Goal: Task Accomplishment & Management: Manage account settings

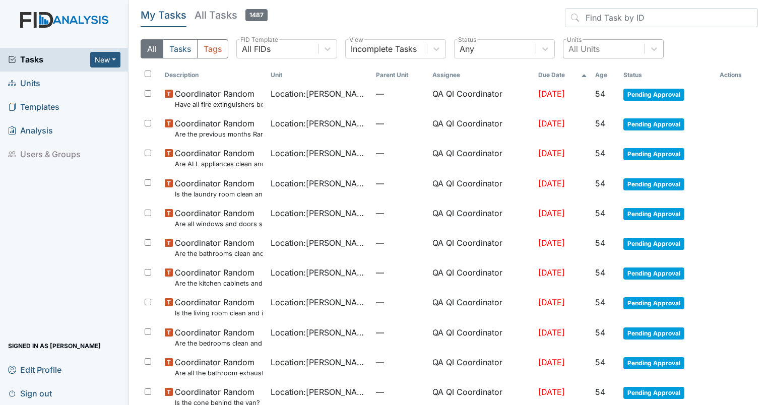
click at [589, 40] on div "All Units" at bounding box center [603, 49] width 81 height 18
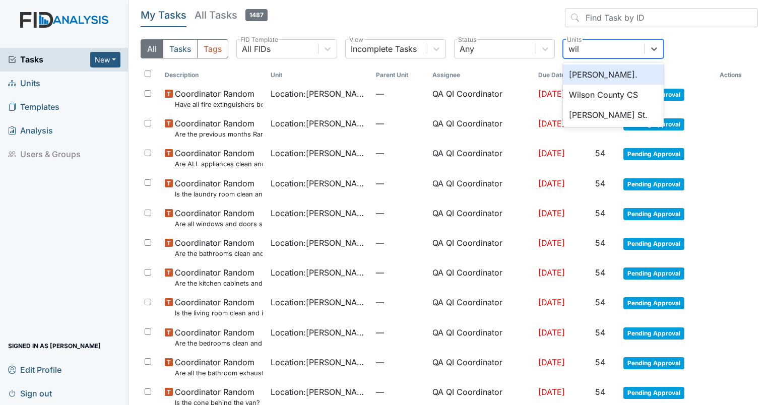
type input "will"
click at [583, 71] on div "[PERSON_NAME]." at bounding box center [613, 75] width 101 height 20
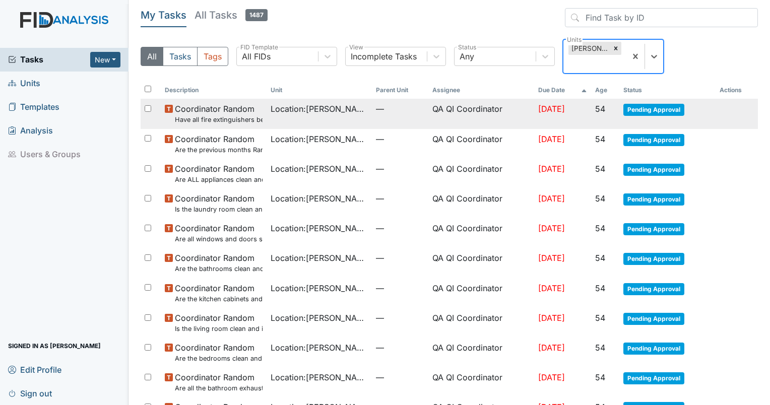
click at [220, 103] on span "Coordinator Random Have all fire extinguishers been inspected?" at bounding box center [219, 114] width 88 height 22
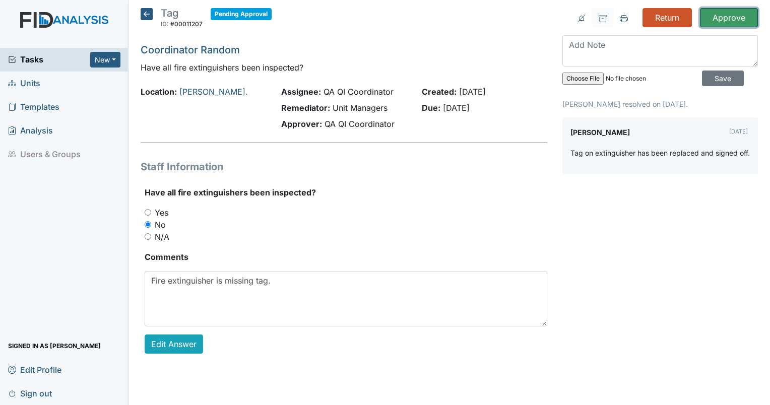
click at [715, 22] on input "Approve" at bounding box center [729, 17] width 58 height 19
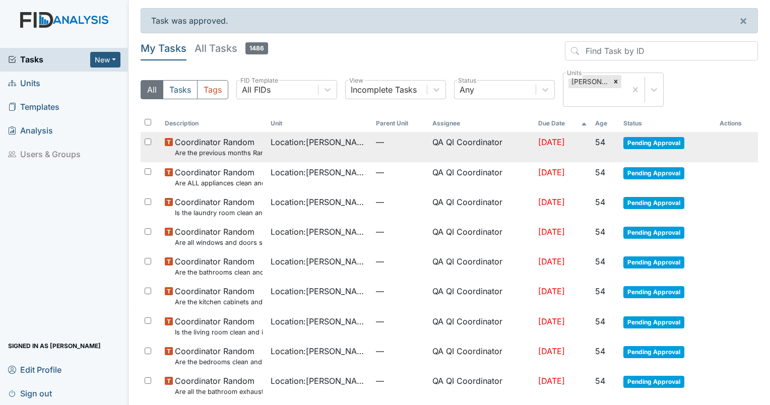
click at [343, 136] on td "Location : William St." at bounding box center [320, 147] width 106 height 30
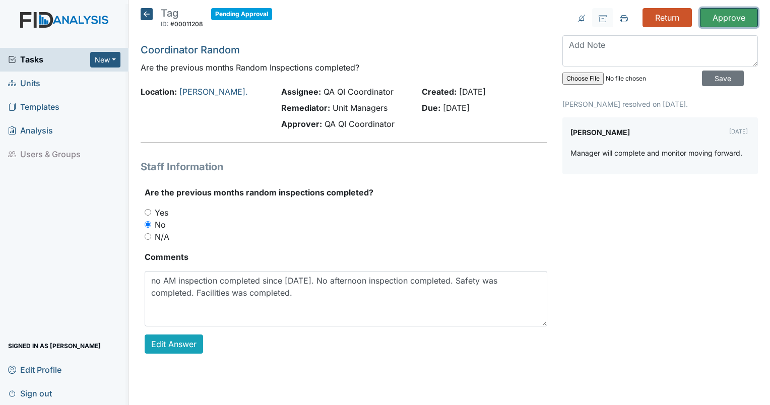
click at [739, 24] on input "Approve" at bounding box center [729, 17] width 58 height 19
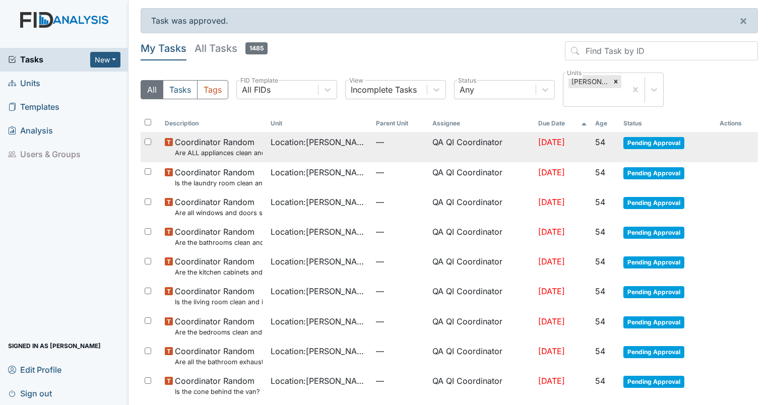
click at [304, 139] on td "Location : William St." at bounding box center [320, 147] width 106 height 30
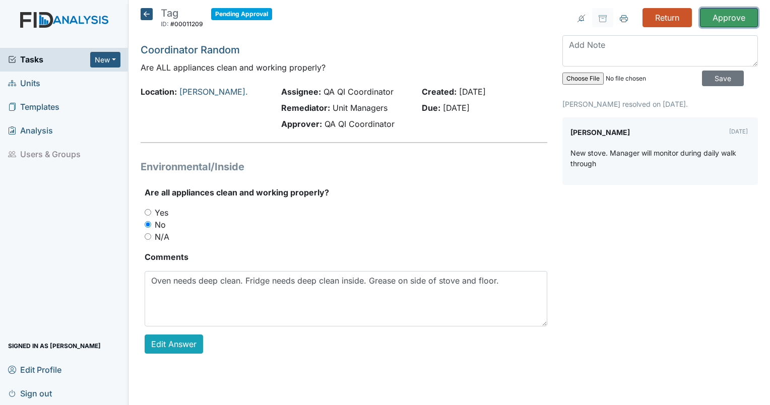
click at [726, 22] on input "Approve" at bounding box center [729, 17] width 58 height 19
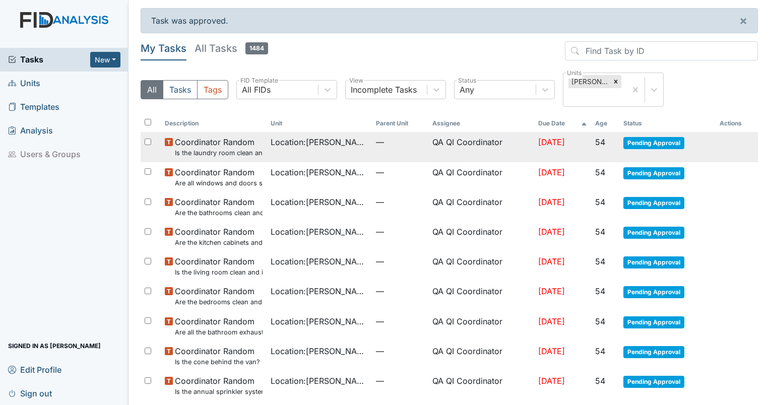
click at [286, 136] on span "Location : William St." at bounding box center [320, 142] width 98 height 12
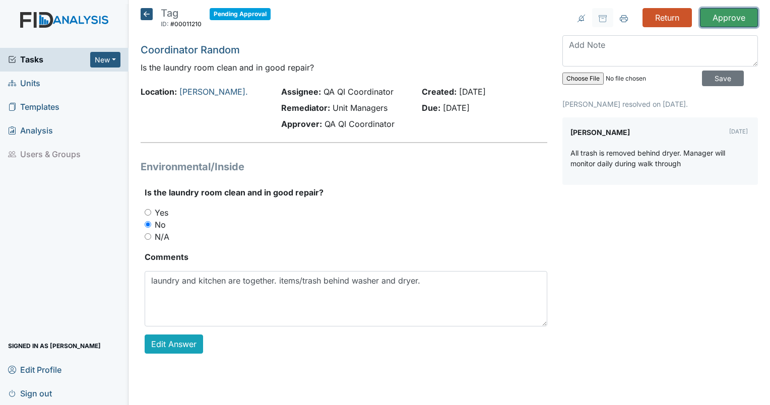
click at [740, 23] on input "Approve" at bounding box center [729, 17] width 58 height 19
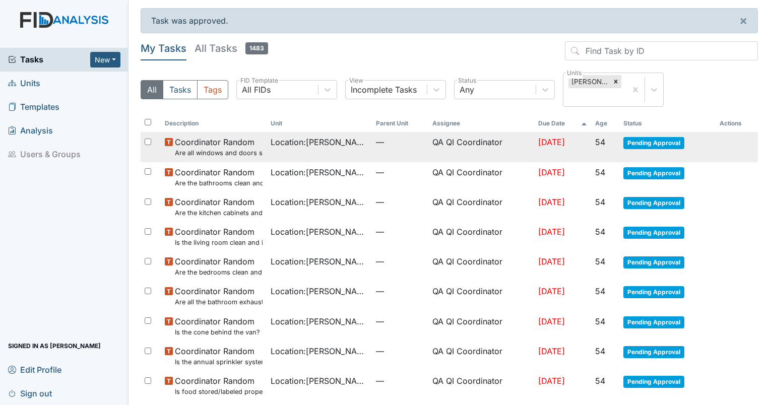
click at [218, 136] on span "Coordinator Random Are all windows and doors secure in the home?" at bounding box center [219, 147] width 88 height 22
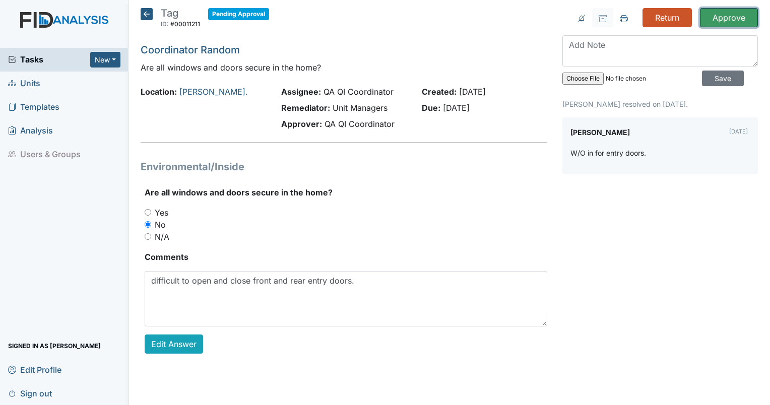
click at [743, 16] on input "Approve" at bounding box center [729, 17] width 58 height 19
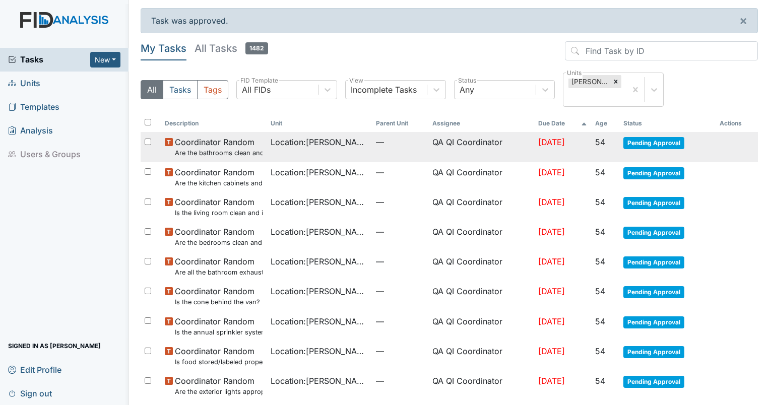
click at [145, 139] on input "checkbox" at bounding box center [148, 142] width 7 height 7
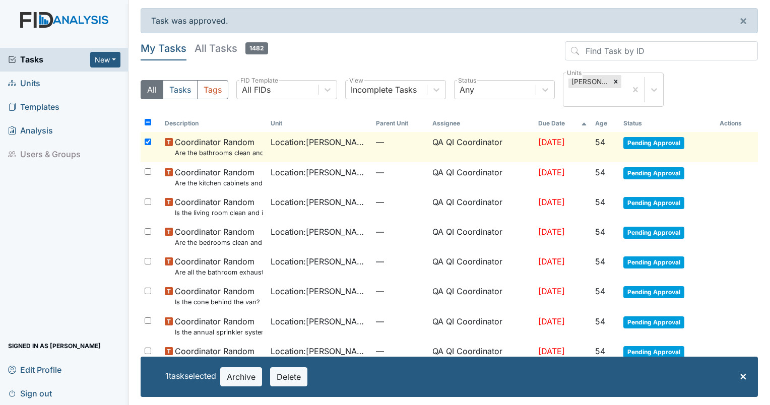
click at [147, 139] on input "checkbox" at bounding box center [148, 142] width 7 height 7
checkbox input "false"
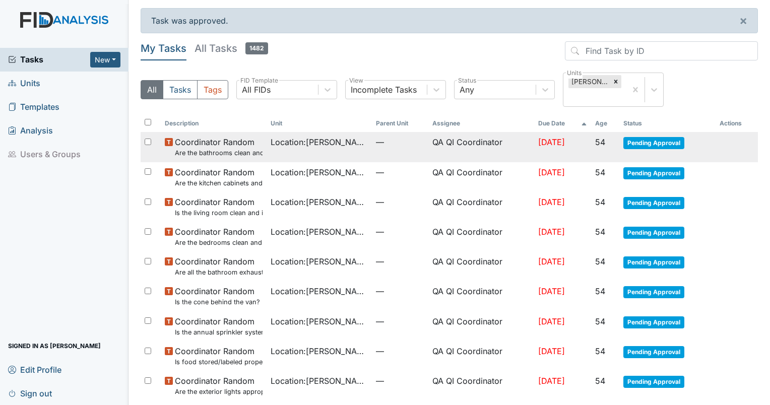
click at [629, 135] on td "Pending Approval" at bounding box center [667, 147] width 96 height 30
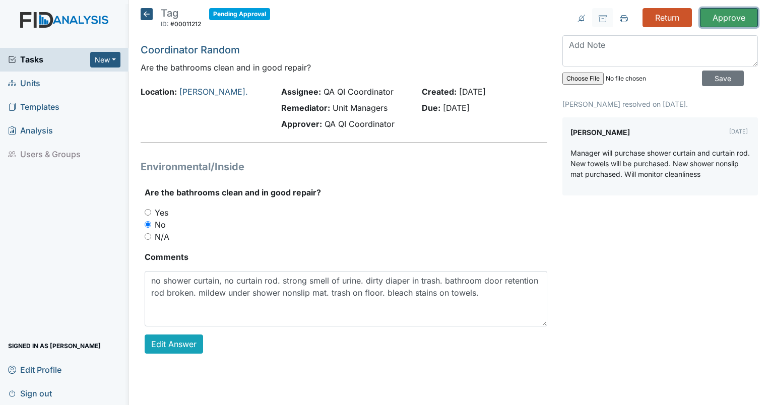
click at [723, 14] on input "Approve" at bounding box center [729, 17] width 58 height 19
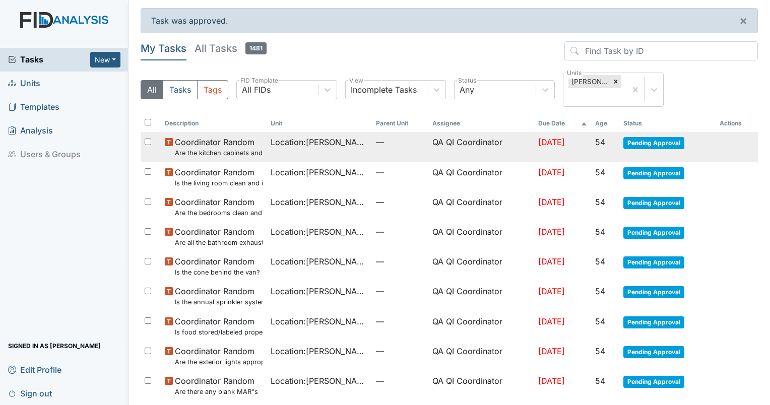
click at [539, 132] on td "[DATE]" at bounding box center [562, 147] width 57 height 30
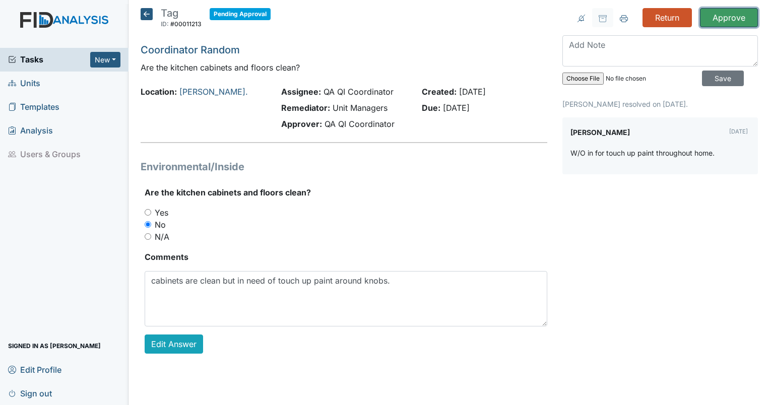
click at [720, 23] on input "Approve" at bounding box center [729, 17] width 58 height 19
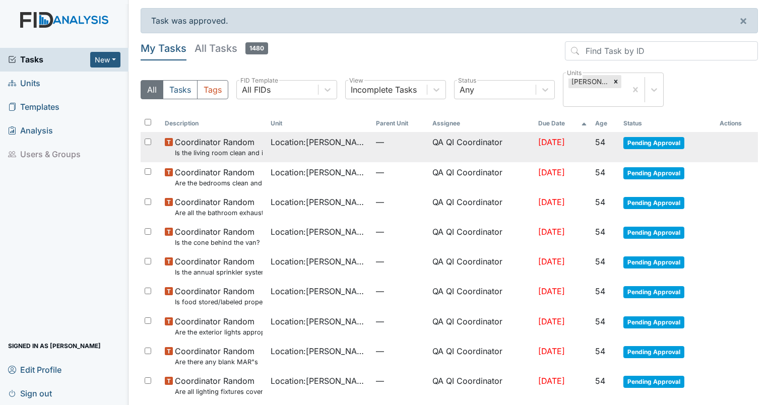
click at [296, 136] on span "Location : [PERSON_NAME]." at bounding box center [320, 142] width 98 height 12
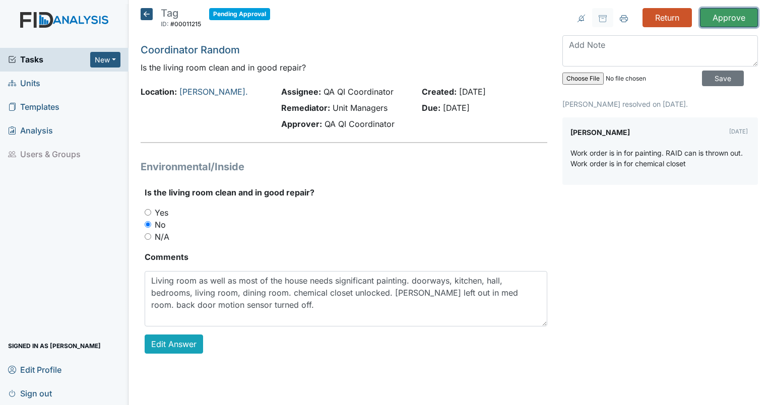
click at [718, 20] on input "Approve" at bounding box center [729, 17] width 58 height 19
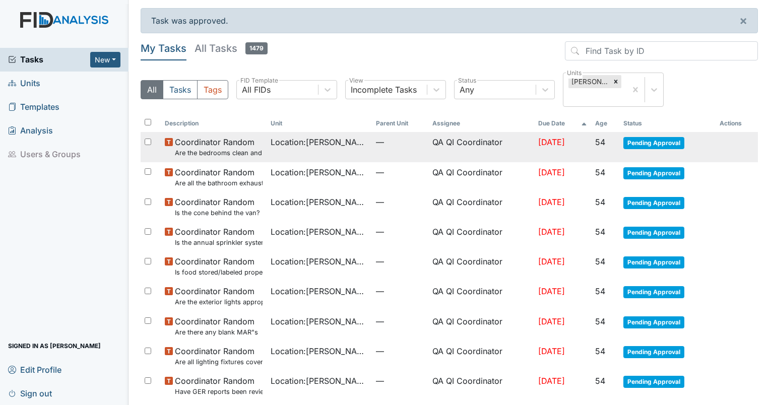
click at [556, 137] on span "[DATE]" at bounding box center [551, 142] width 27 height 10
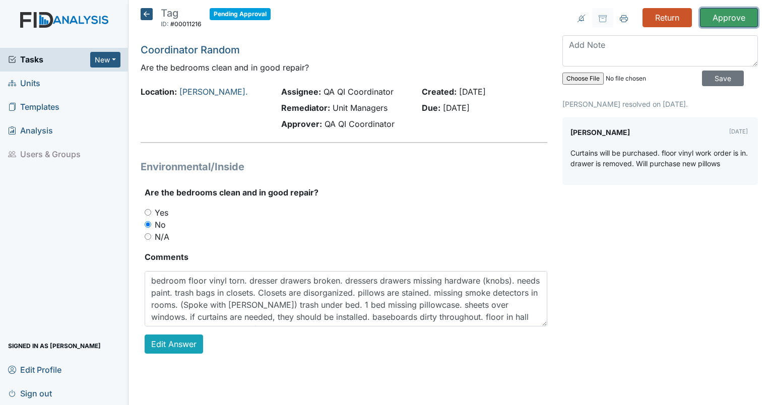
click at [720, 18] on input "Approve" at bounding box center [729, 17] width 58 height 19
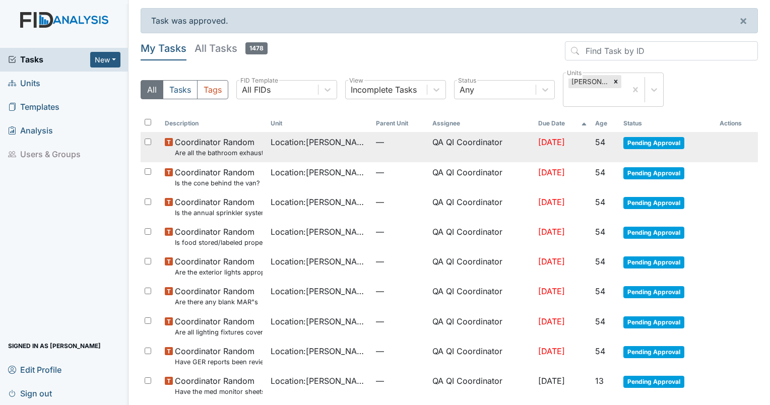
click at [555, 137] on span "[DATE]" at bounding box center [551, 142] width 27 height 10
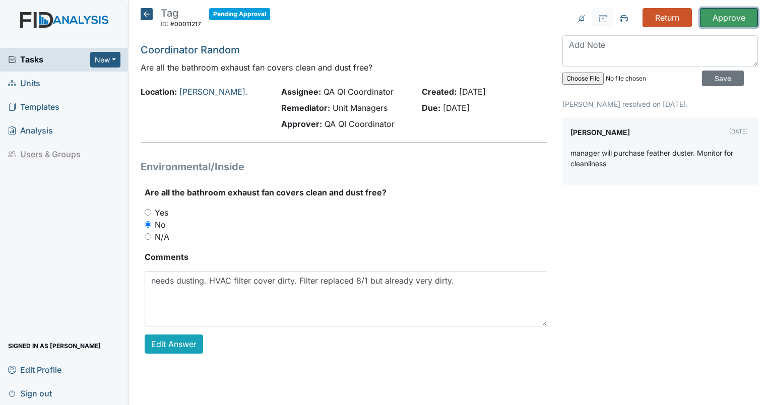
click at [725, 18] on input "Approve" at bounding box center [729, 17] width 58 height 19
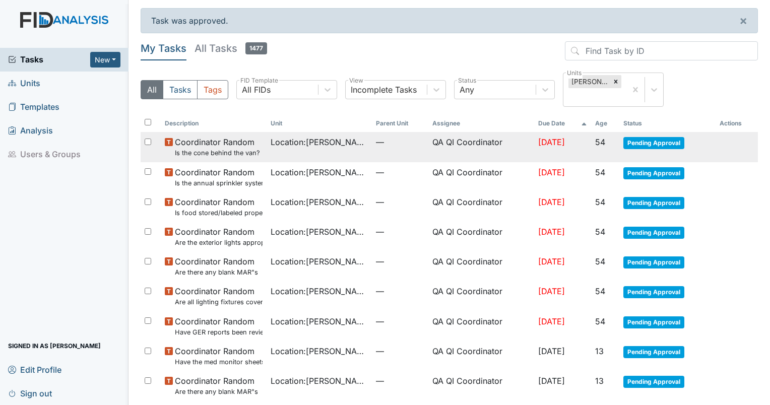
click at [544, 137] on span "[DATE]" at bounding box center [551, 142] width 27 height 10
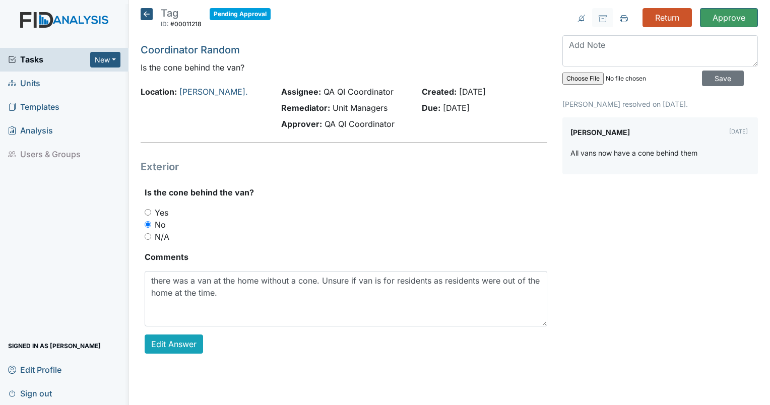
click at [729, 27] on div "Return Approve Archive Task × Are you sure you want to archive this task? It wi…" at bounding box center [660, 189] width 211 height 362
click at [729, 12] on input "Approve" at bounding box center [729, 17] width 58 height 19
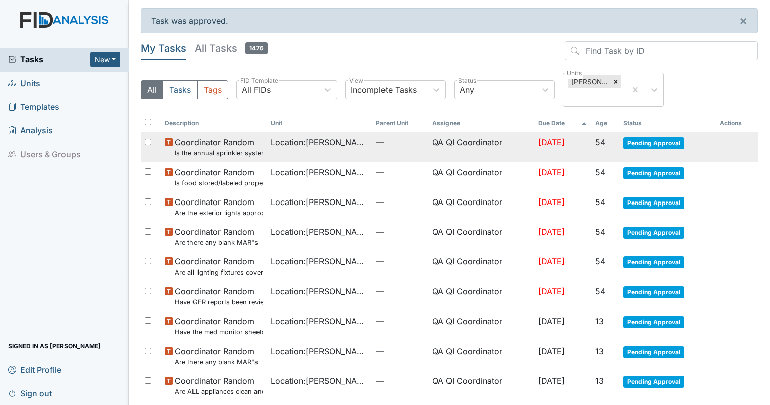
click at [458, 132] on td "QA QI Coordinator" at bounding box center [481, 147] width 106 height 30
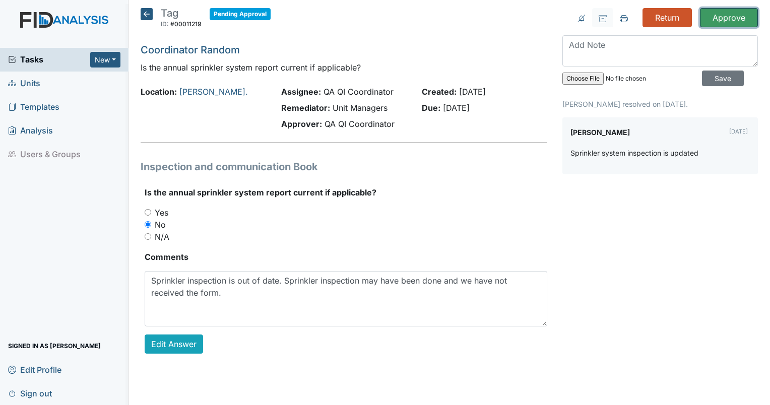
click at [719, 22] on input "Approve" at bounding box center [729, 17] width 58 height 19
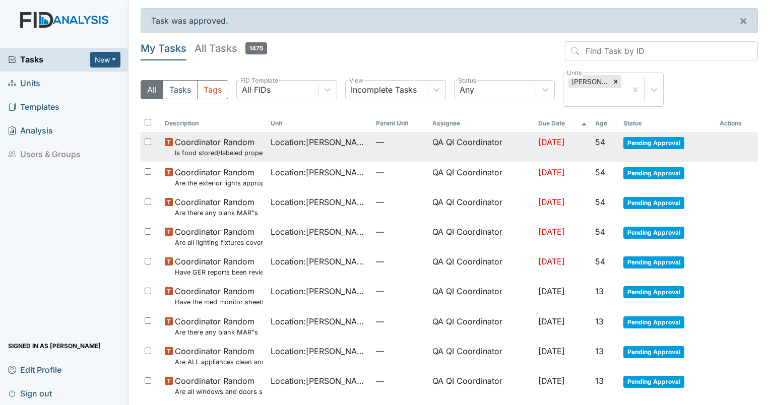
click at [542, 137] on span "[DATE]" at bounding box center [551, 142] width 27 height 10
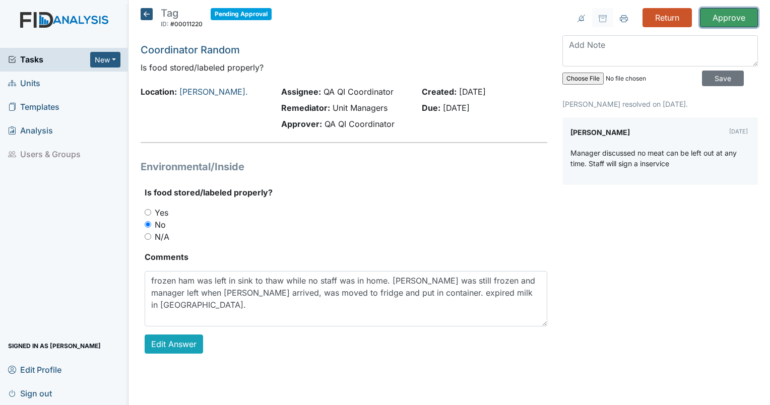
click at [718, 22] on input "Approve" at bounding box center [729, 17] width 58 height 19
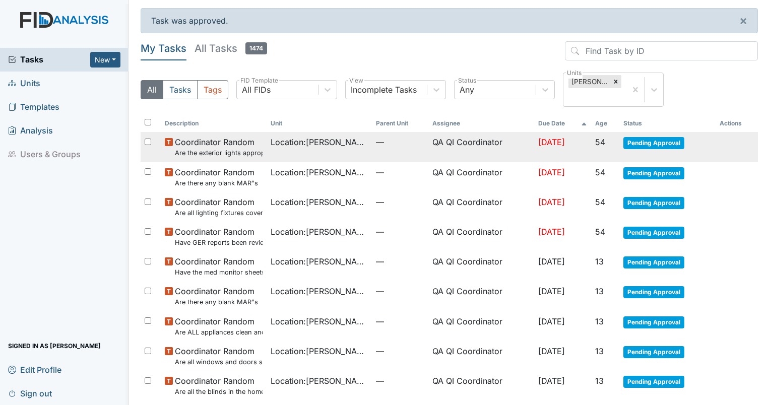
click at [545, 137] on span "[DATE]" at bounding box center [551, 142] width 27 height 10
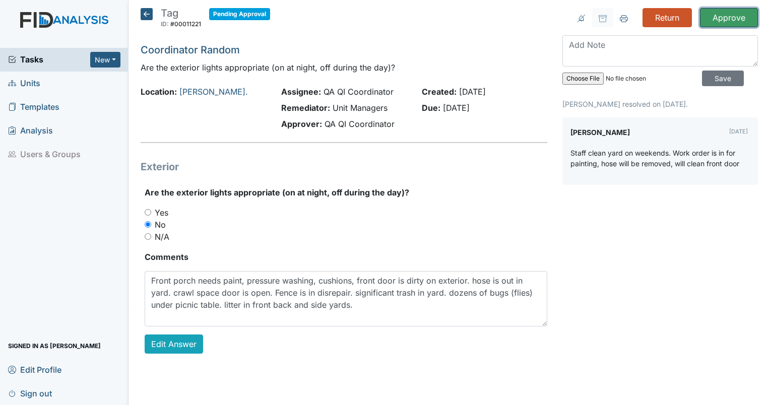
click at [727, 17] on input "Approve" at bounding box center [729, 17] width 58 height 19
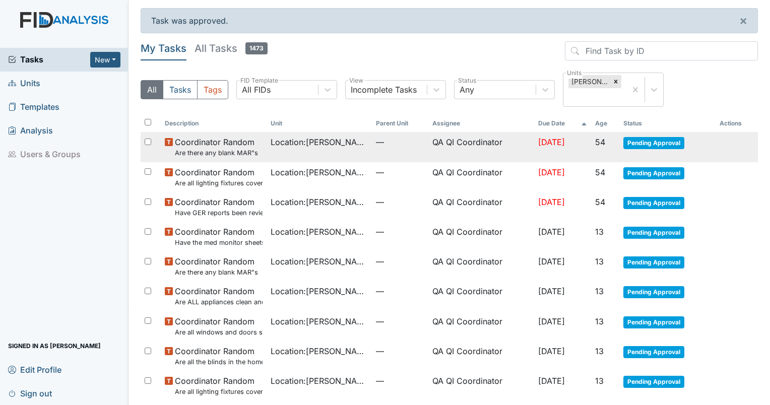
click at [493, 132] on td "QA QI Coordinator" at bounding box center [481, 147] width 106 height 30
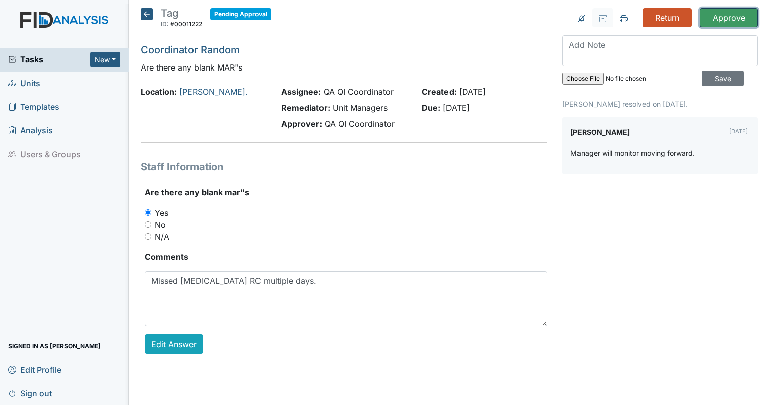
click at [745, 17] on input "Approve" at bounding box center [729, 17] width 58 height 19
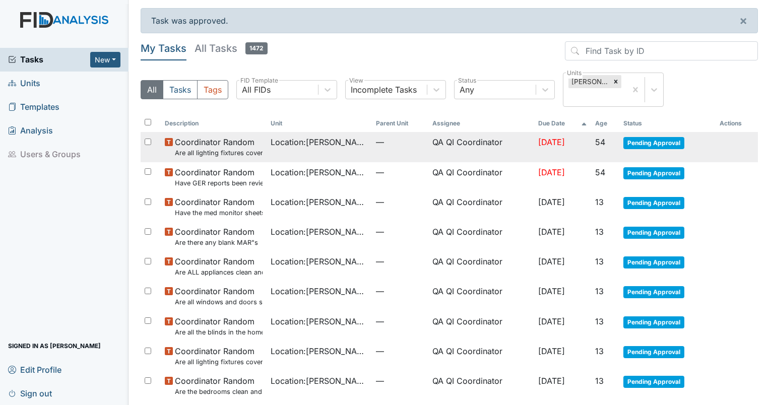
click at [538, 137] on span "[DATE]" at bounding box center [551, 142] width 27 height 10
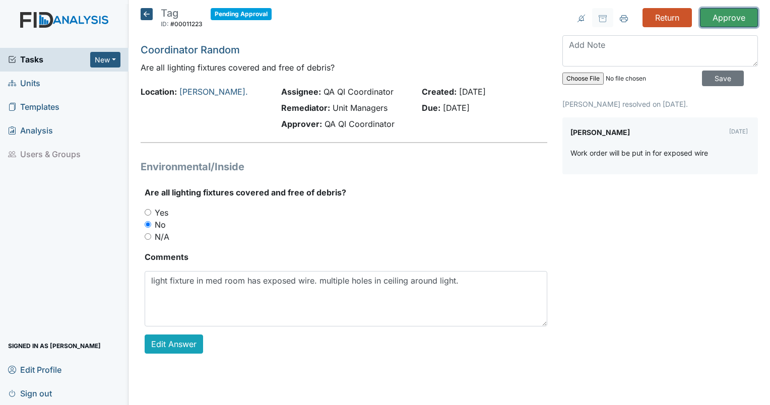
click at [720, 19] on input "Approve" at bounding box center [729, 17] width 58 height 19
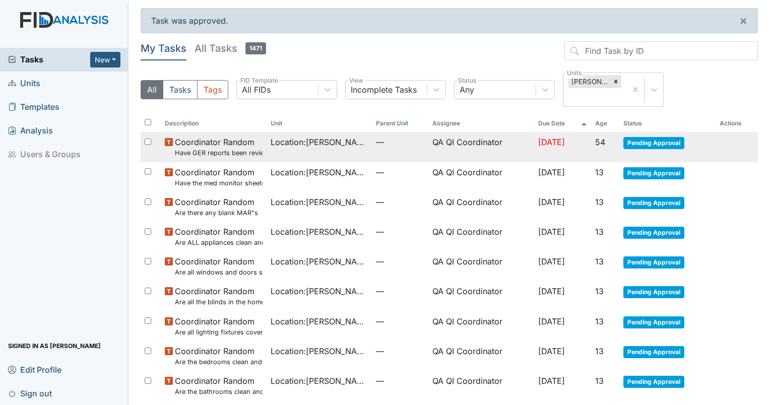
click at [642, 137] on span "Pending Approval" at bounding box center [653, 143] width 61 height 12
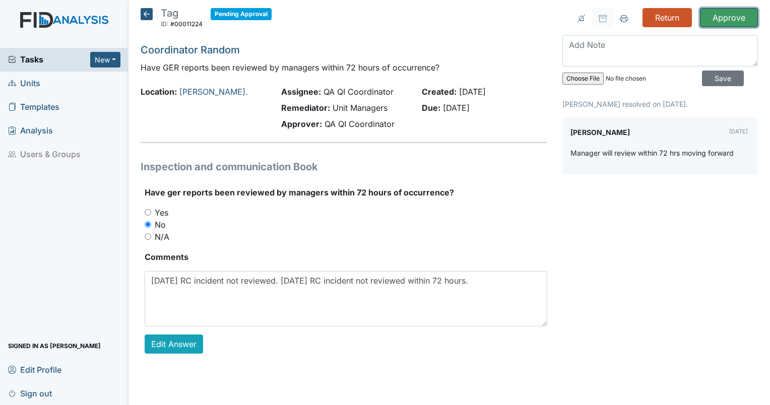
click at [728, 13] on input "Approve" at bounding box center [729, 17] width 58 height 19
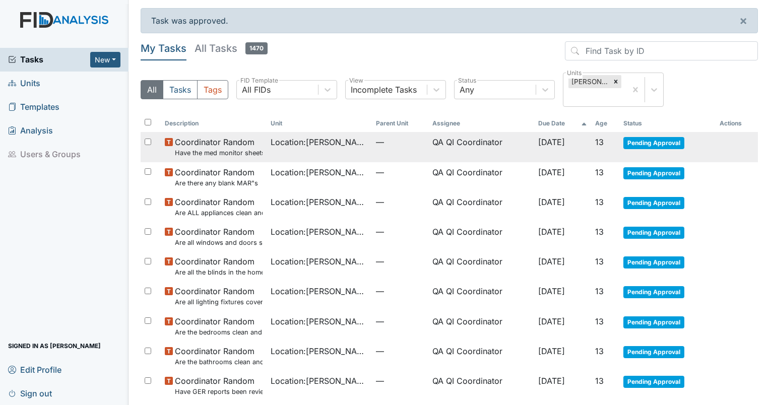
click at [218, 148] on small "Have the med monitor sheets been filled out?" at bounding box center [219, 153] width 88 height 10
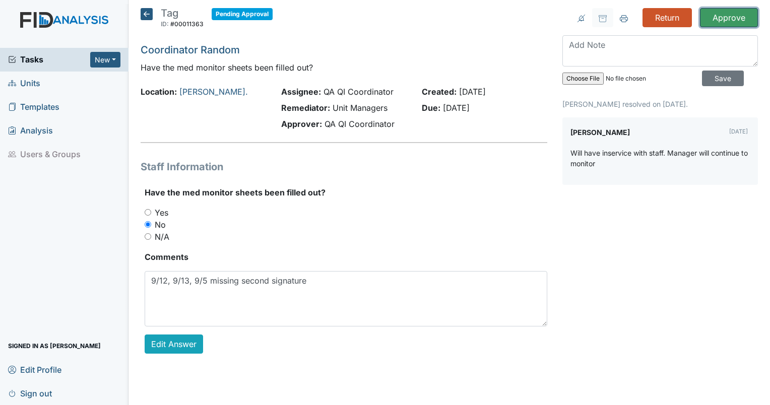
click at [724, 12] on input "Approve" at bounding box center [729, 17] width 58 height 19
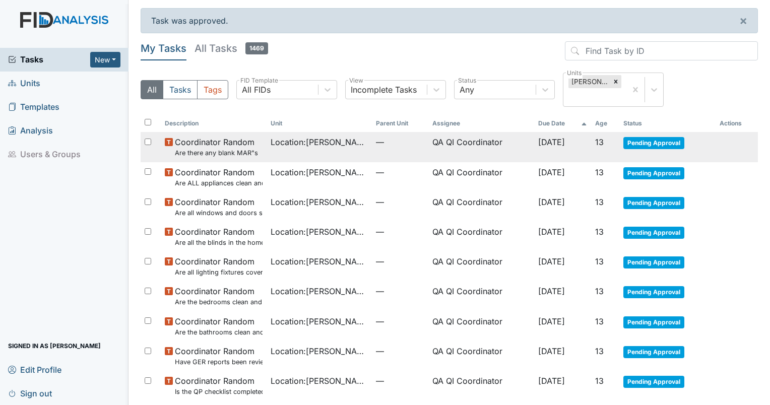
click at [240, 148] on small "Are there any blank MAR"s" at bounding box center [216, 153] width 83 height 10
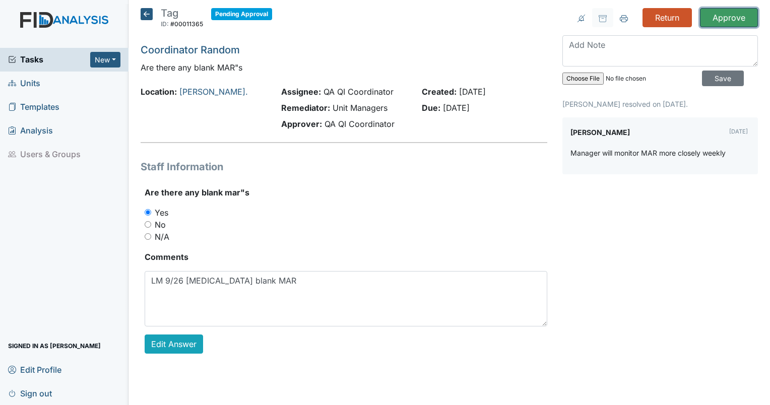
click at [726, 19] on input "Approve" at bounding box center [729, 17] width 58 height 19
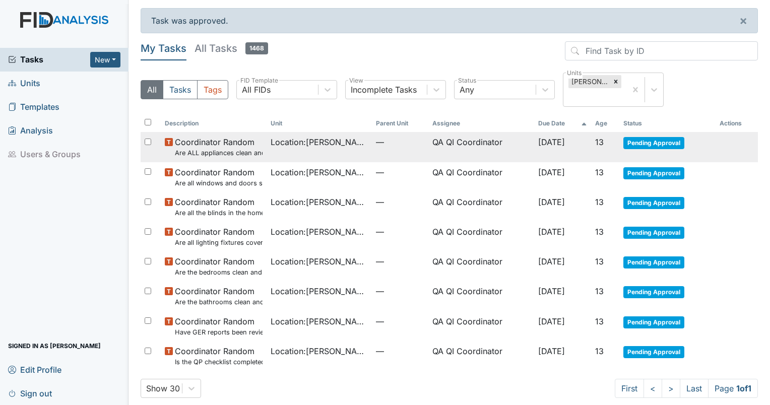
click at [270, 135] on td "Location : William St." at bounding box center [320, 147] width 106 height 30
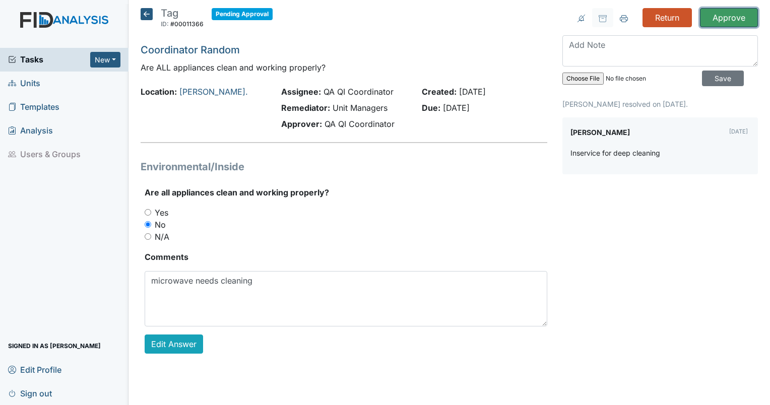
click at [730, 14] on input "Approve" at bounding box center [729, 17] width 58 height 19
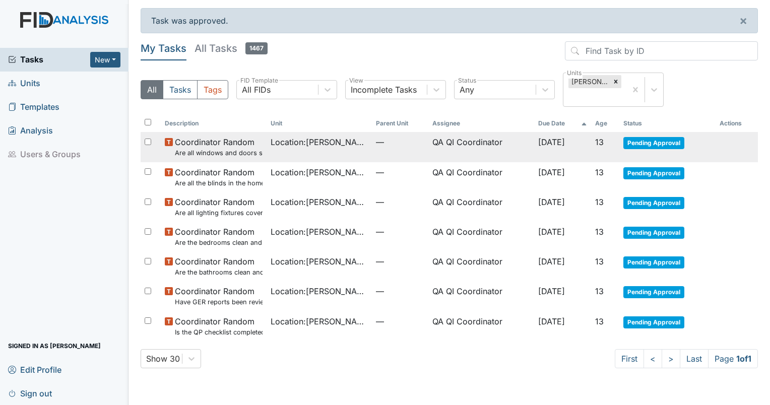
click at [250, 148] on small "Are all windows and doors secure in the home?" at bounding box center [219, 153] width 88 height 10
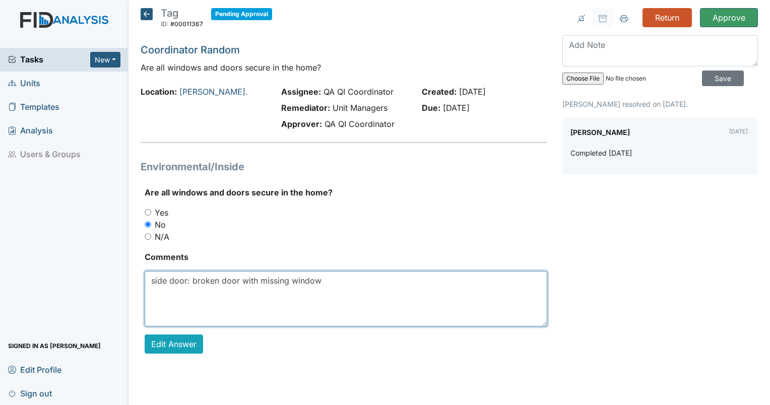
click at [273, 323] on textarea "side door: broken door with missing window" at bounding box center [346, 298] width 403 height 55
click at [353, 291] on textarea "side door: broken door with missing window" at bounding box center [346, 298] width 403 height 55
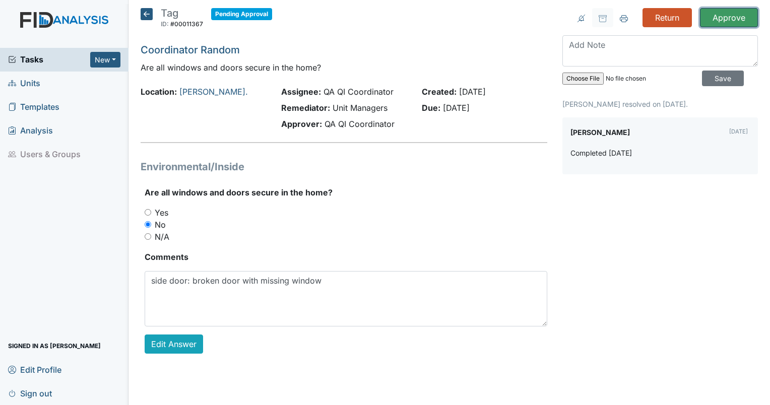
click at [732, 24] on input "Approve" at bounding box center [729, 17] width 58 height 19
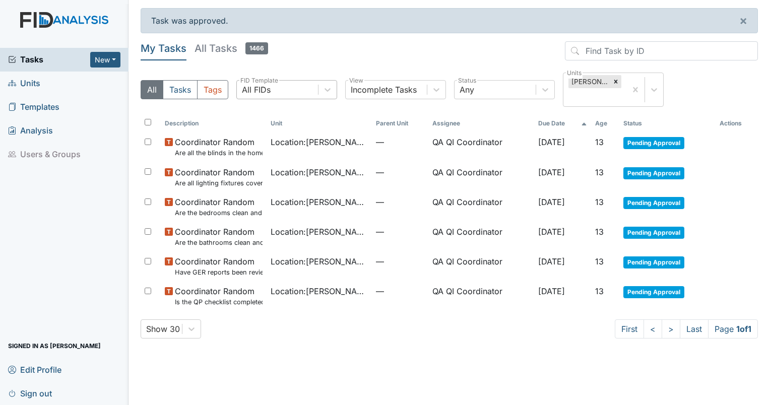
click at [308, 84] on div "All FIDs" at bounding box center [277, 90] width 81 height 18
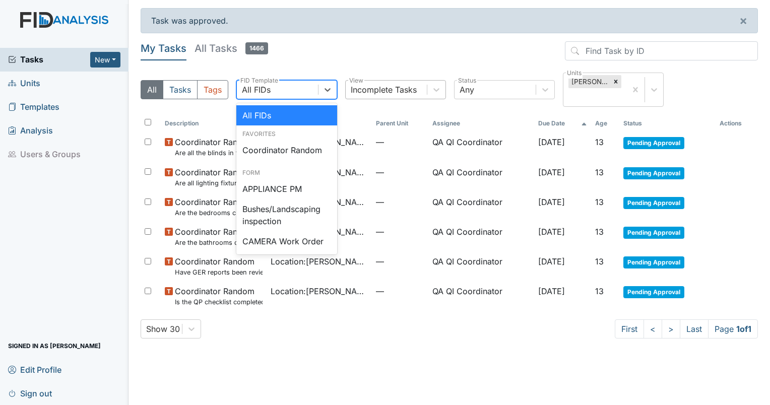
click at [383, 86] on div "Incomplete Tasks" at bounding box center [384, 90] width 66 height 12
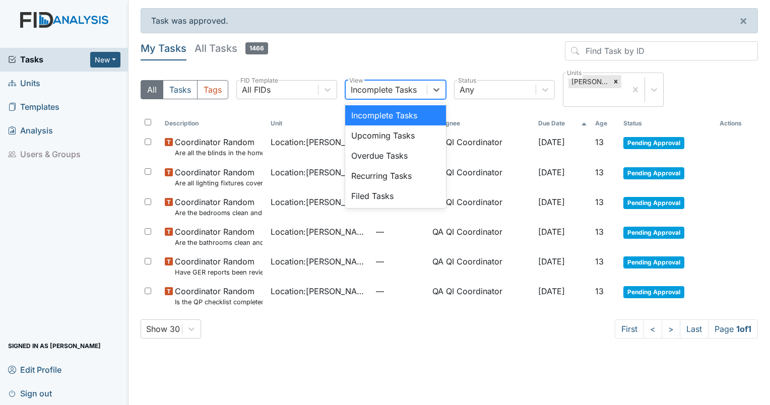
click at [384, 108] on div "Incomplete Tasks" at bounding box center [395, 115] width 101 height 20
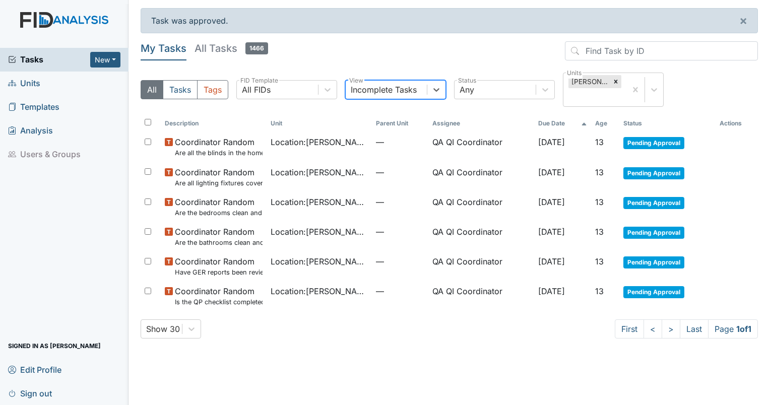
click at [209, 52] on h5 "All Tasks 1466" at bounding box center [232, 48] width 74 height 14
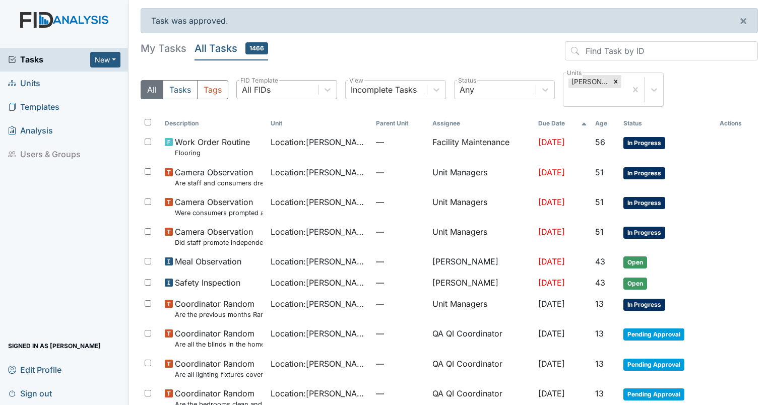
click at [272, 88] on div "All FIDs" at bounding box center [277, 90] width 81 height 18
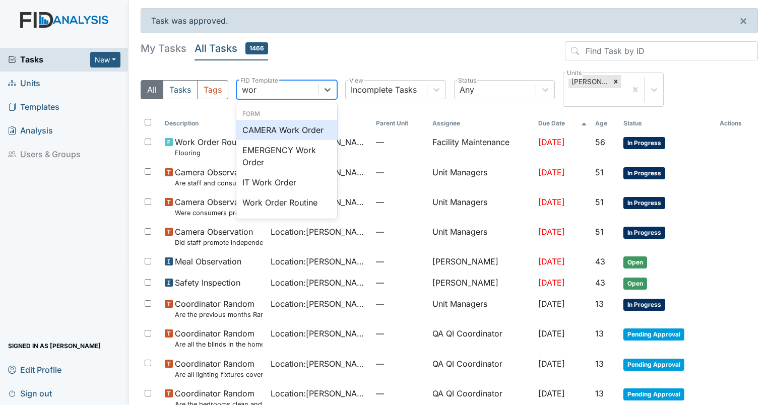
type input "work"
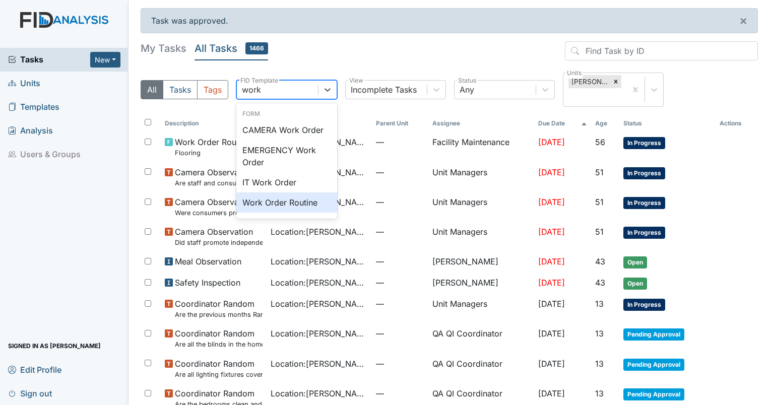
click at [290, 193] on div "Work Order Routine" at bounding box center [286, 203] width 101 height 20
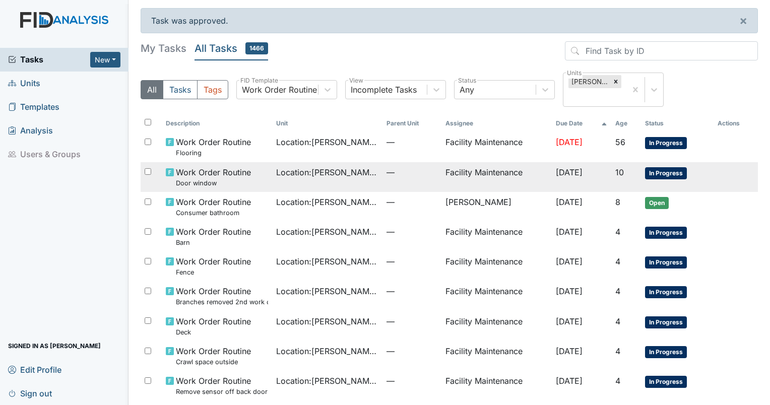
click at [248, 178] on small "Door window" at bounding box center [213, 183] width 75 height 10
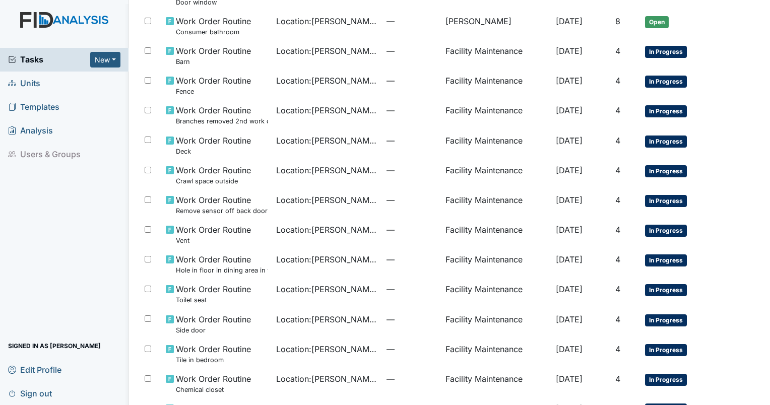
scroll to position [202, 0]
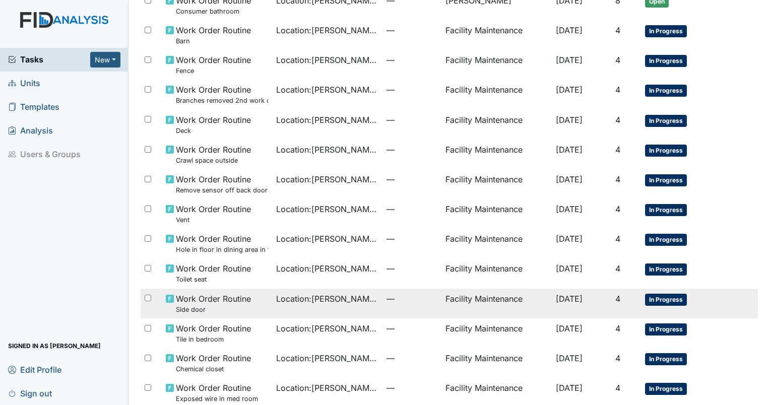
click at [303, 289] on td "Location : William St." at bounding box center [327, 304] width 110 height 30
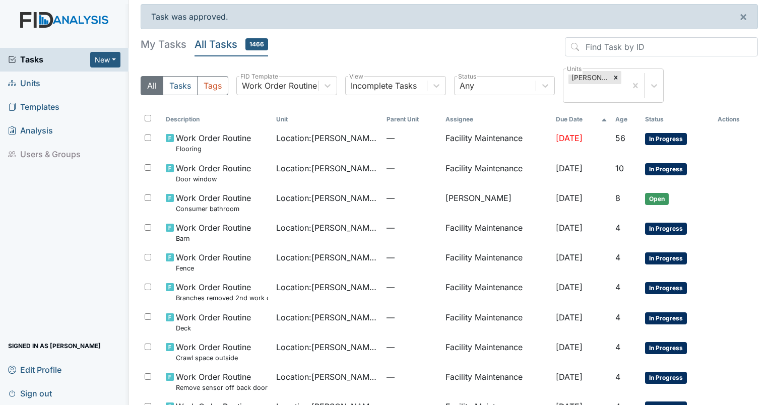
scroll to position [0, 0]
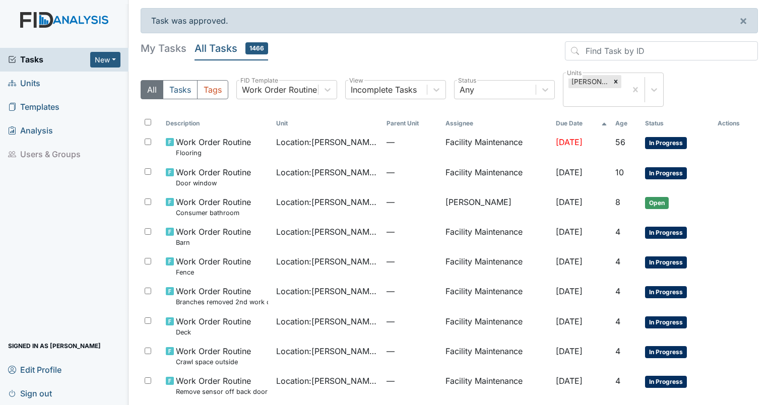
click at [163, 47] on h5 "My Tasks" at bounding box center [164, 48] width 46 height 14
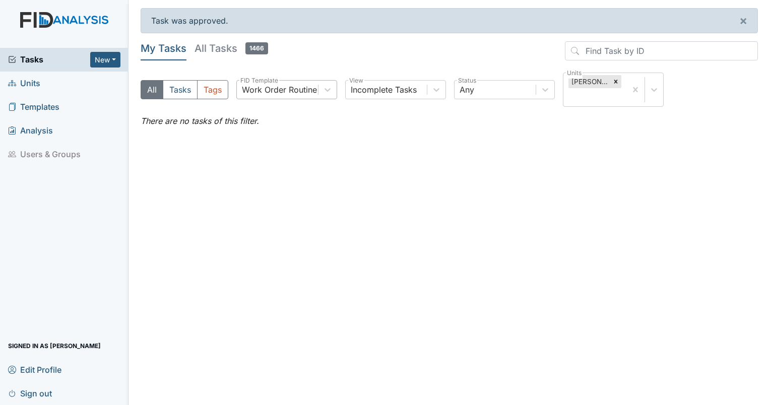
click at [297, 84] on div "Work Order Routine" at bounding box center [279, 90] width 75 height 12
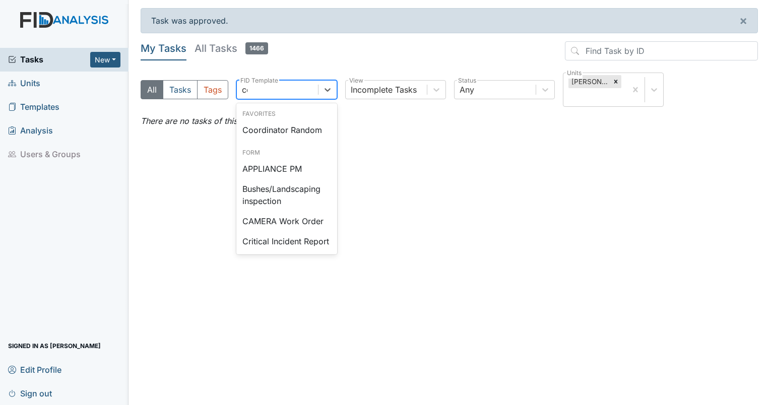
type input "coo"
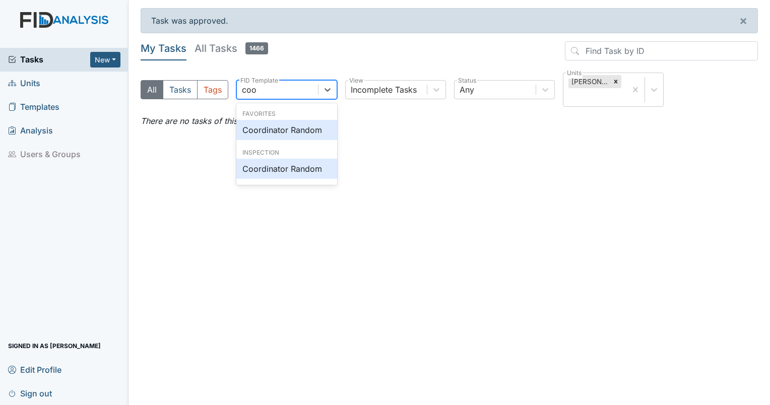
click at [298, 123] on div "Coordinator Random" at bounding box center [286, 130] width 101 height 20
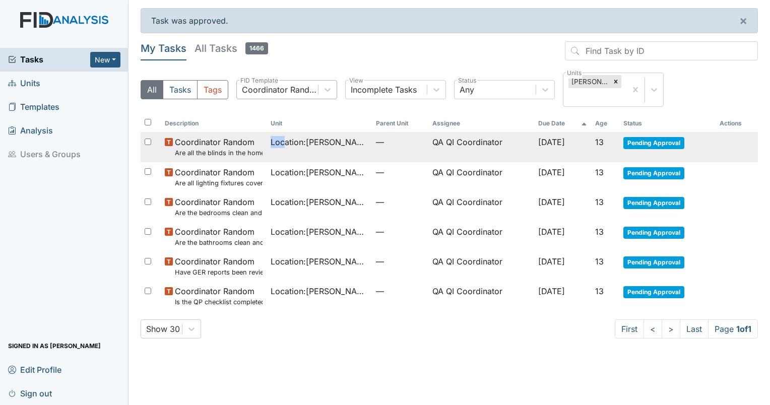
drag, startPoint x: 263, startPoint y: 143, endPoint x: 282, endPoint y: 141, distance: 19.8
click at [282, 141] on td "Location : William St." at bounding box center [320, 147] width 106 height 30
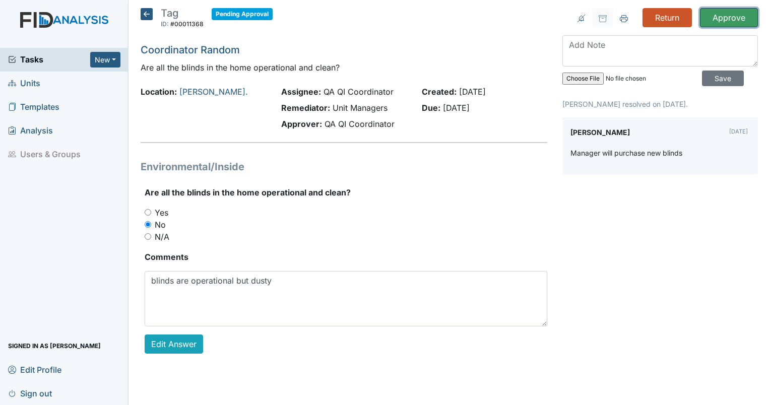
click at [722, 16] on input "Approve" at bounding box center [729, 17] width 58 height 19
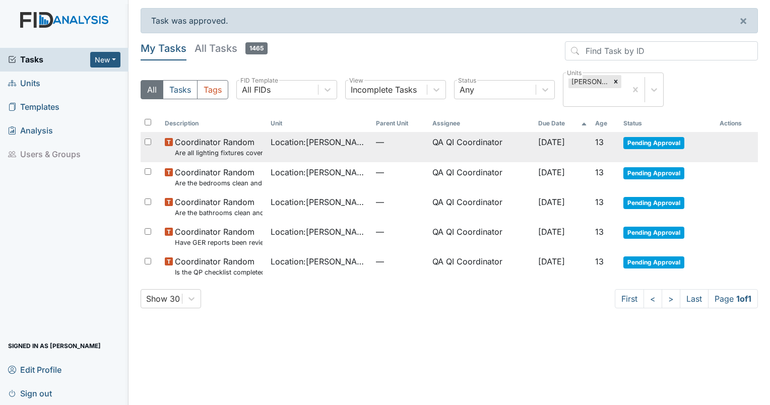
click at [374, 135] on td "—" at bounding box center [400, 147] width 56 height 30
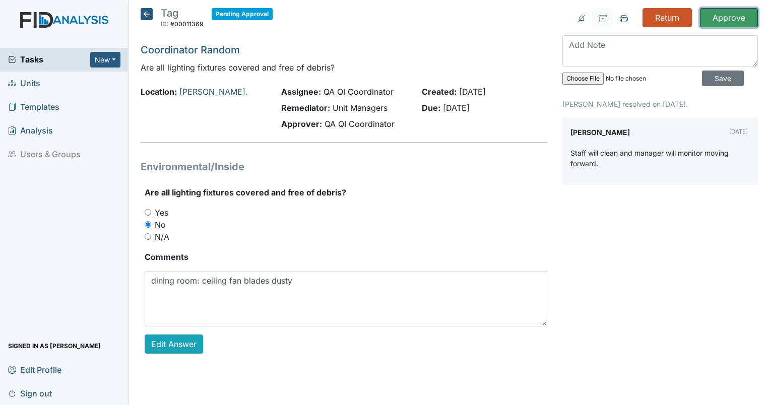
click at [745, 24] on input "Approve" at bounding box center [729, 17] width 58 height 19
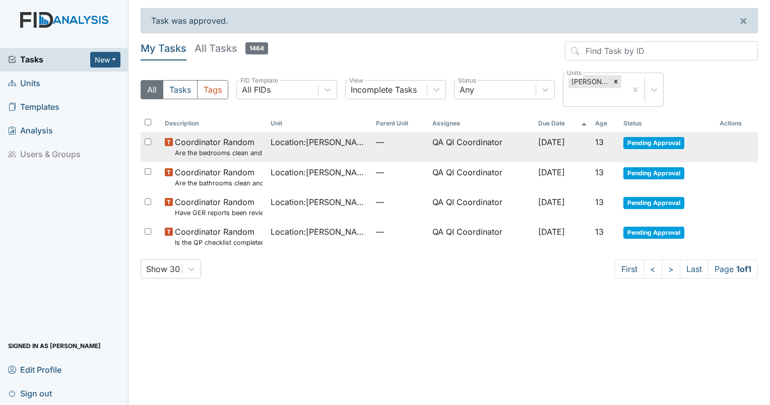
click at [431, 138] on td "QA QI Coordinator" at bounding box center [481, 147] width 106 height 30
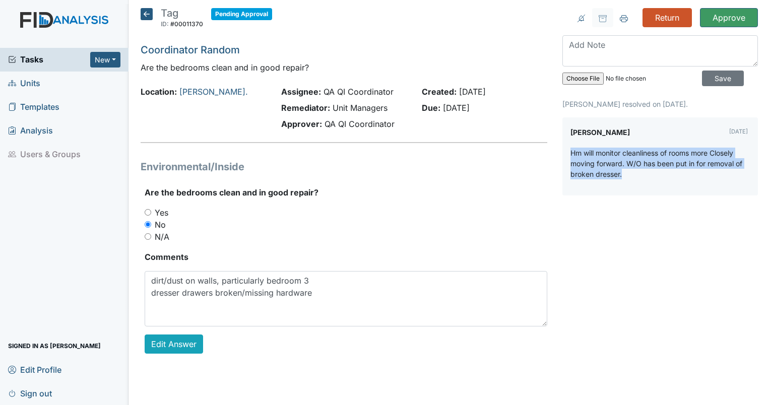
drag, startPoint x: 644, startPoint y: 175, endPoint x: 563, endPoint y: 152, distance: 84.2
click at [563, 152] on div "Brittney Dunn Oct 10, 2025 Hm will monitor cleanliness of rooms more Closely mo…" at bounding box center [660, 156] width 196 height 78
drag, startPoint x: 563, startPoint y: 152, endPoint x: 614, endPoint y: 184, distance: 60.4
click at [614, 184] on div "Hm will monitor cleanliness of rooms more Closely moving forward. W/O has been …" at bounding box center [659, 168] width 179 height 40
click at [621, 182] on div "Hm will monitor cleanliness of rooms more Closely moving forward. W/O has been …" at bounding box center [659, 168] width 179 height 40
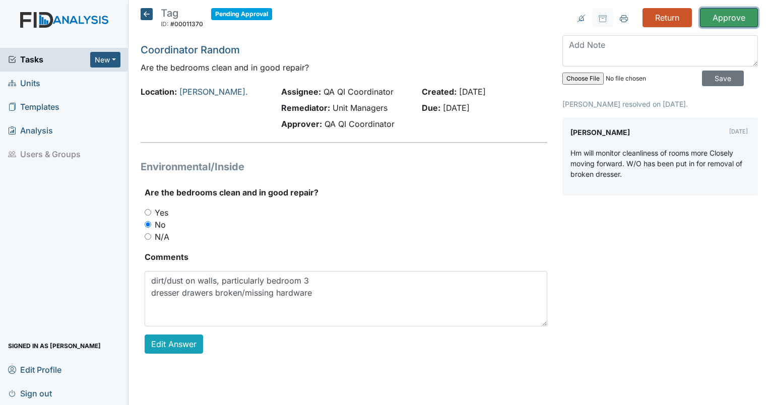
click at [720, 19] on input "Approve" at bounding box center [729, 17] width 58 height 19
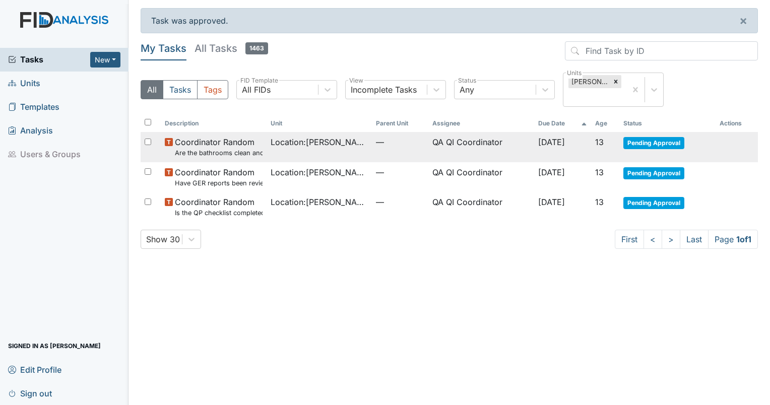
click at [230, 148] on small "Are the bathrooms clean and in good repair?" at bounding box center [219, 153] width 88 height 10
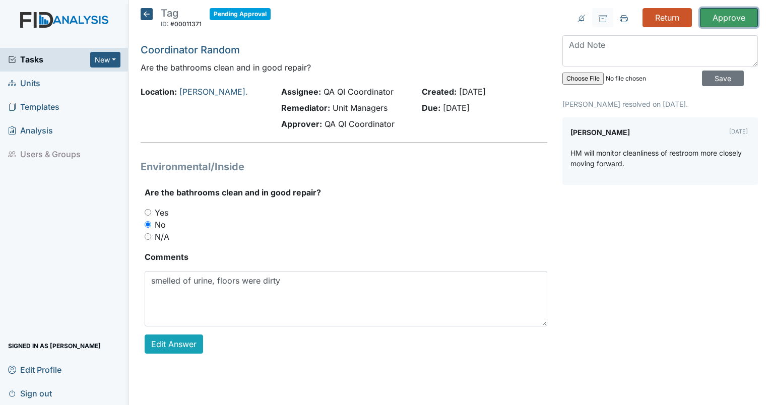
click at [721, 16] on input "Approve" at bounding box center [729, 17] width 58 height 19
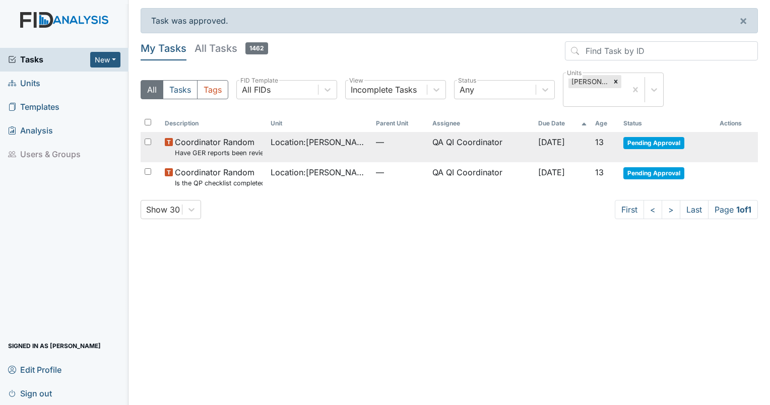
click at [311, 134] on td "Location : [PERSON_NAME]." at bounding box center [320, 147] width 106 height 30
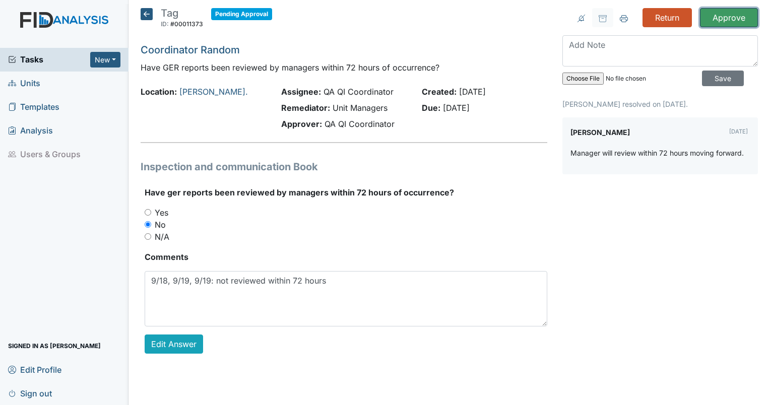
click at [710, 17] on input "Approve" at bounding box center [729, 17] width 58 height 19
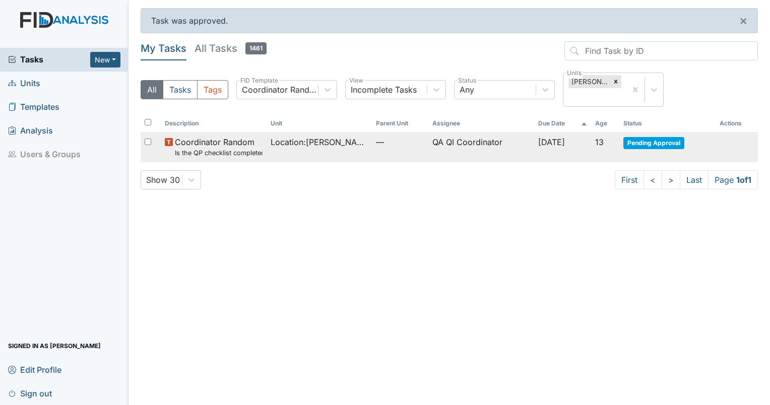
click at [309, 135] on td "Location : [PERSON_NAME]." at bounding box center [320, 147] width 106 height 30
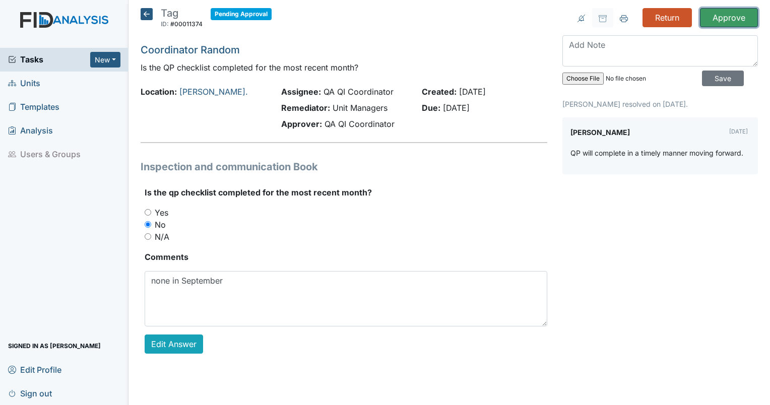
click at [732, 22] on input "Approve" at bounding box center [729, 17] width 58 height 19
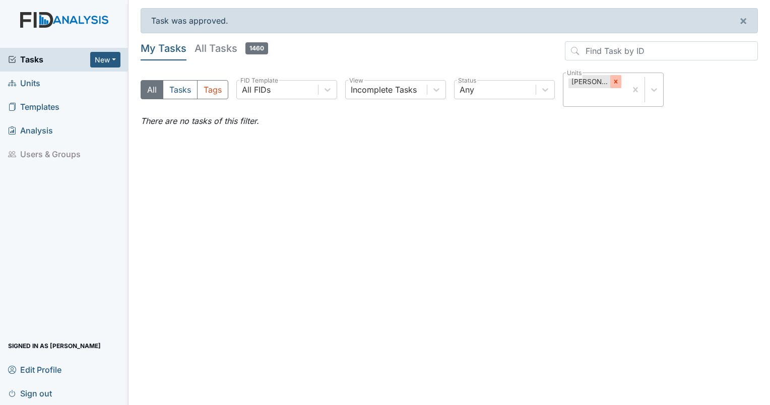
click at [612, 84] on icon at bounding box center [615, 81] width 7 height 7
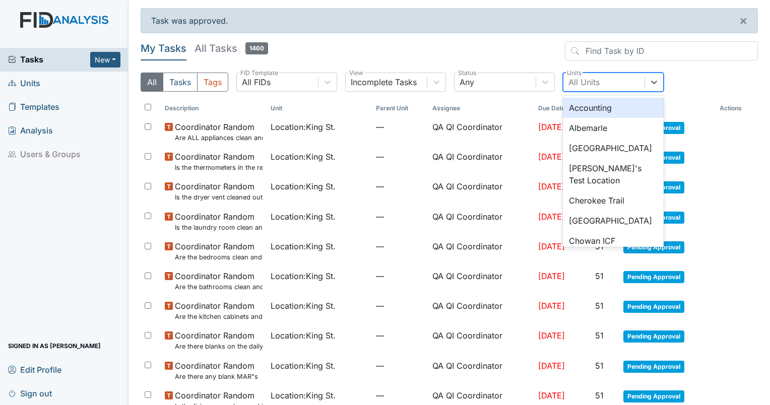
click at [622, 83] on div "All Units" at bounding box center [603, 82] width 81 height 18
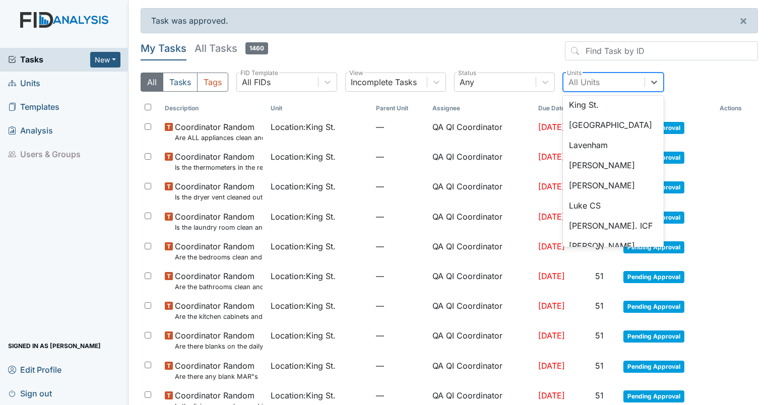
scroll to position [970, 0]
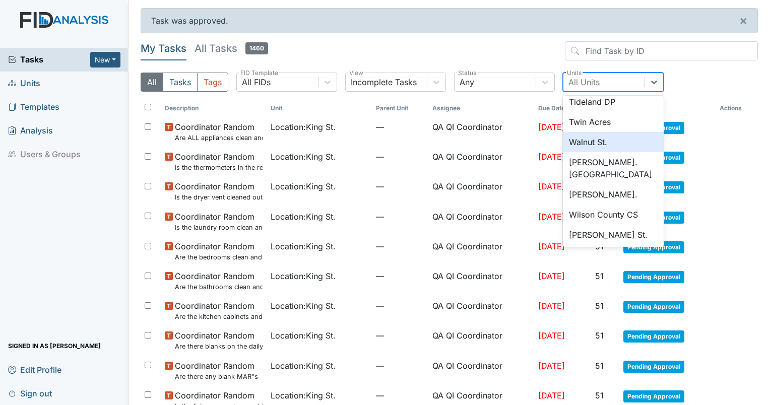
click at [617, 150] on div "Walnut St." at bounding box center [613, 142] width 101 height 20
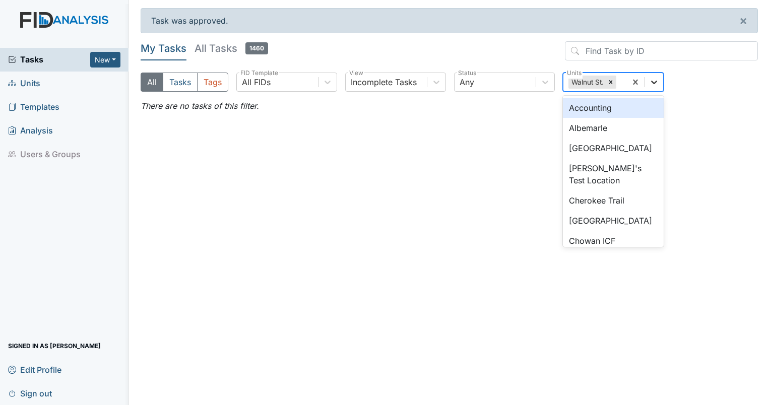
click at [653, 84] on icon at bounding box center [654, 82] width 10 height 10
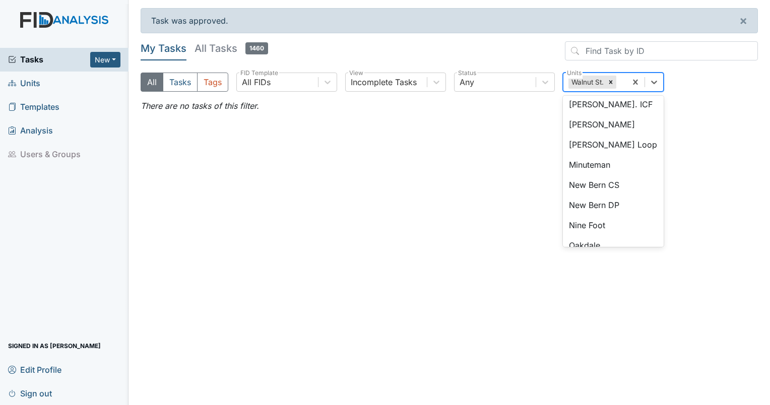
scroll to position [645, 0]
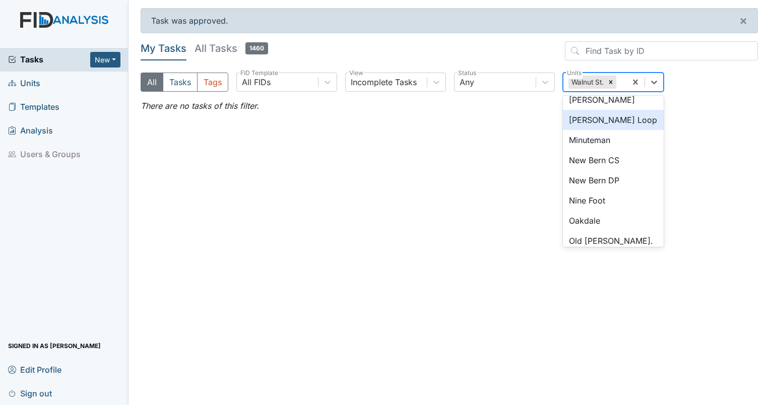
click at [620, 128] on div "[PERSON_NAME] Loop" at bounding box center [613, 120] width 101 height 20
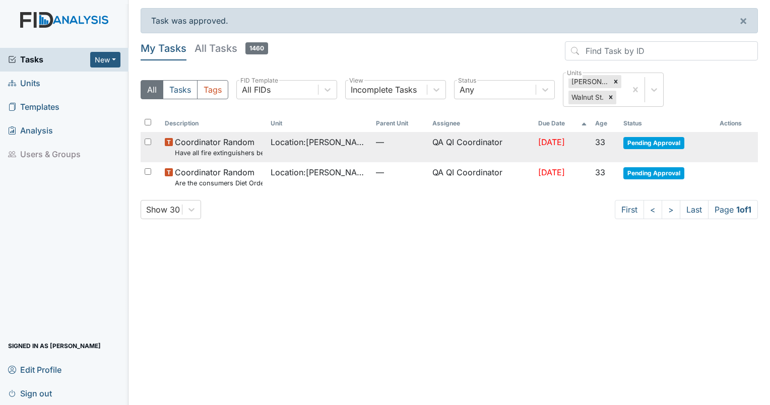
click at [230, 147] on span "Coordinator Random Have all fire extinguishers been inspected?" at bounding box center [219, 147] width 88 height 22
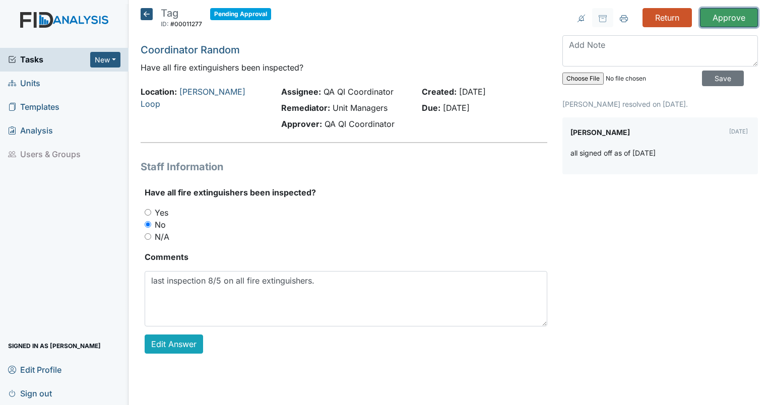
click at [719, 20] on input "Approve" at bounding box center [729, 17] width 58 height 19
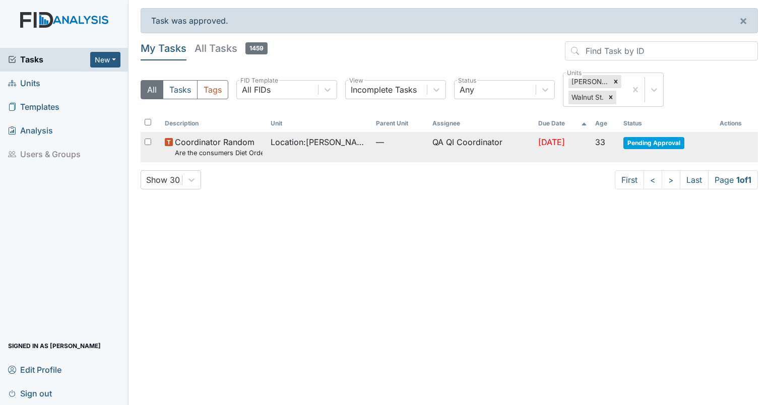
click at [211, 151] on small "Are the consumers Diet Orders being followed and sugar free items available?" at bounding box center [219, 153] width 88 height 10
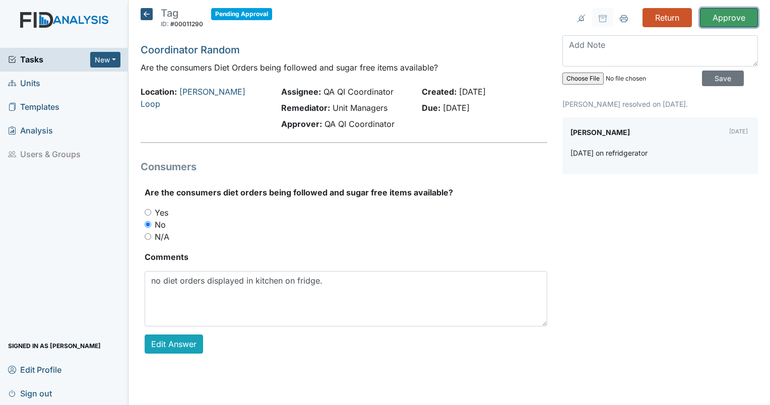
click at [740, 24] on input "Approve" at bounding box center [729, 17] width 58 height 19
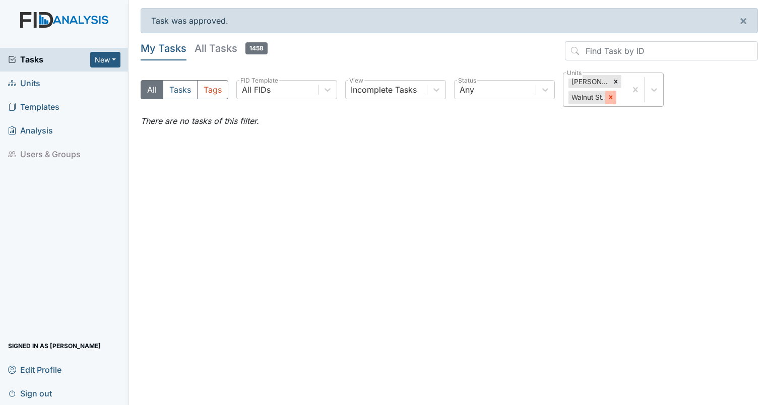
click at [610, 97] on icon at bounding box center [611, 98] width 4 height 4
click at [614, 80] on icon at bounding box center [615, 81] width 7 height 7
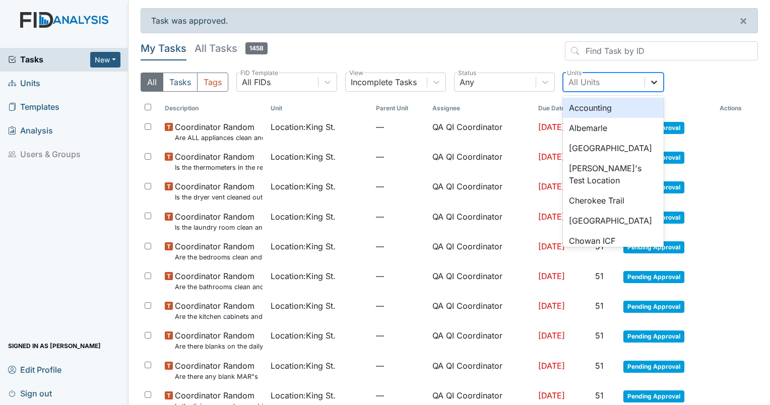
click at [649, 82] on icon at bounding box center [654, 82] width 10 height 10
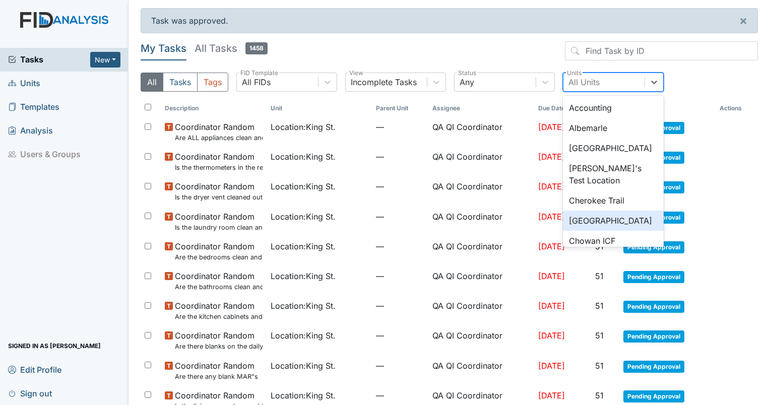
click at [601, 222] on div "Cherry Lane" at bounding box center [613, 221] width 101 height 20
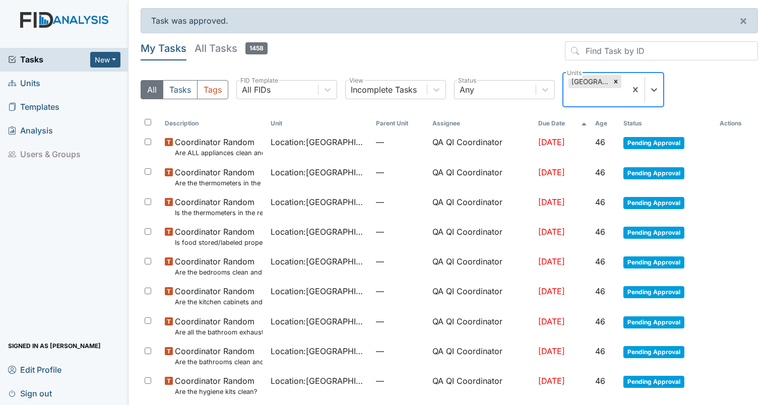
scroll to position [38, 0]
